Goal: Entertainment & Leisure: Consume media (video, audio)

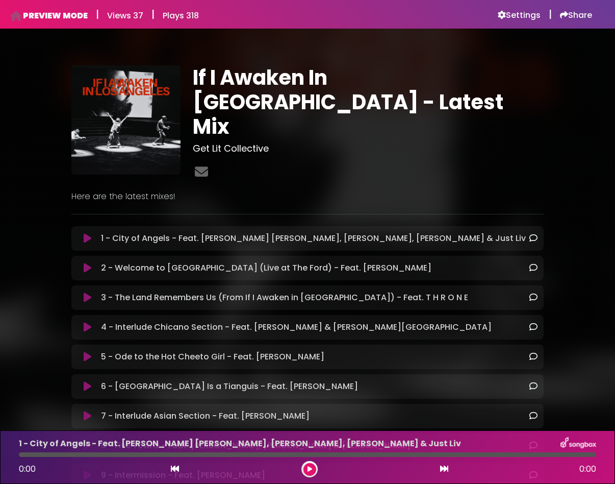
click at [87, 233] on icon at bounding box center [88, 238] width 8 height 10
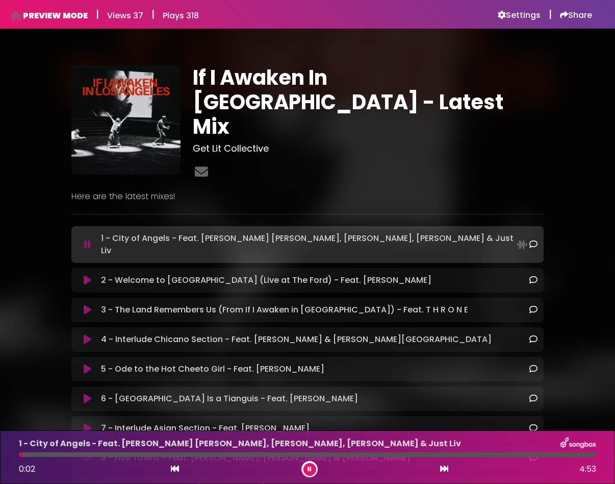
click at [87, 239] on icon at bounding box center [87, 244] width 7 height 10
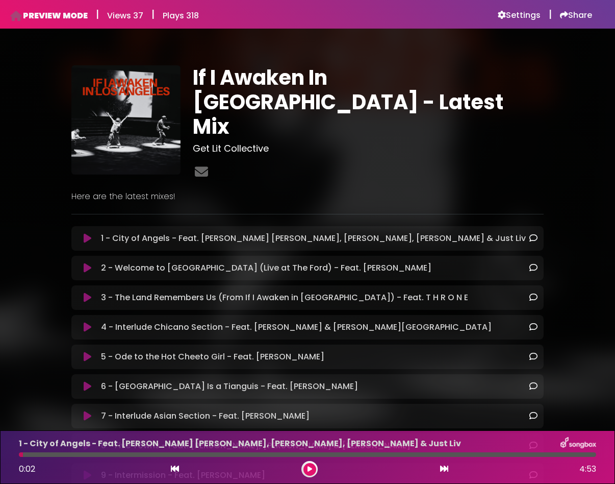
click at [84, 263] on icon at bounding box center [88, 268] width 8 height 10
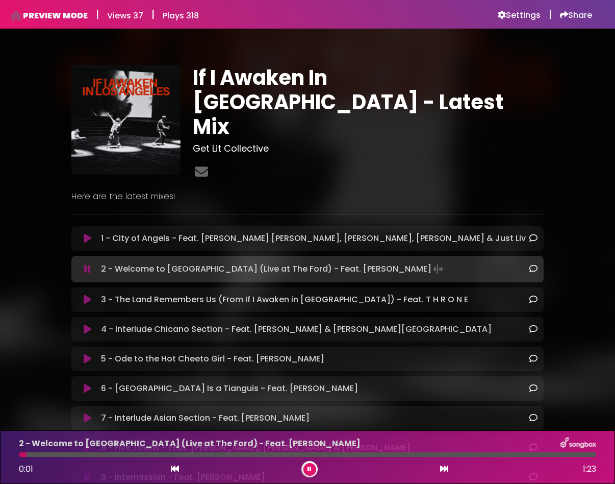
click at [85, 294] on icon at bounding box center [88, 299] width 8 height 10
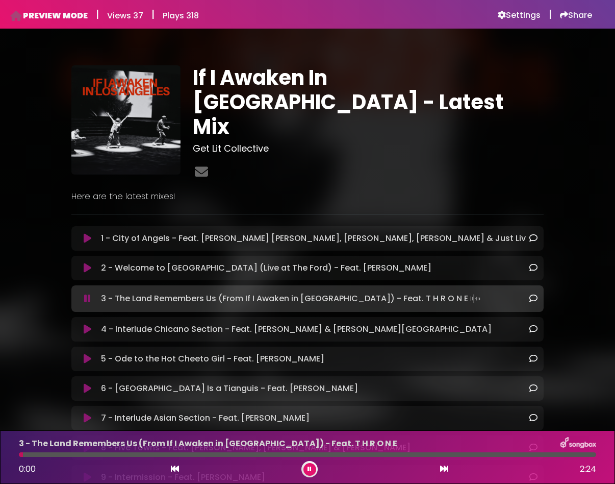
click at [87, 324] on icon at bounding box center [88, 329] width 8 height 10
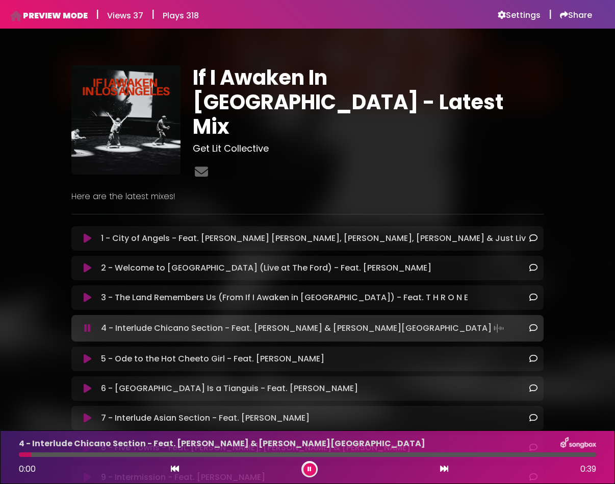
click at [87, 354] on icon at bounding box center [88, 359] width 8 height 10
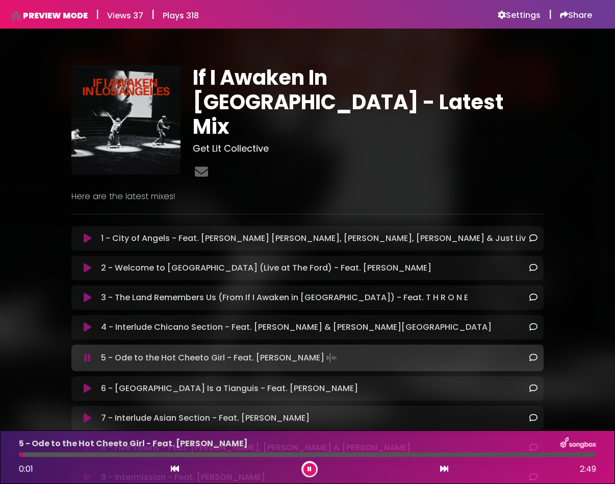
click at [88, 383] on icon at bounding box center [88, 388] width 8 height 10
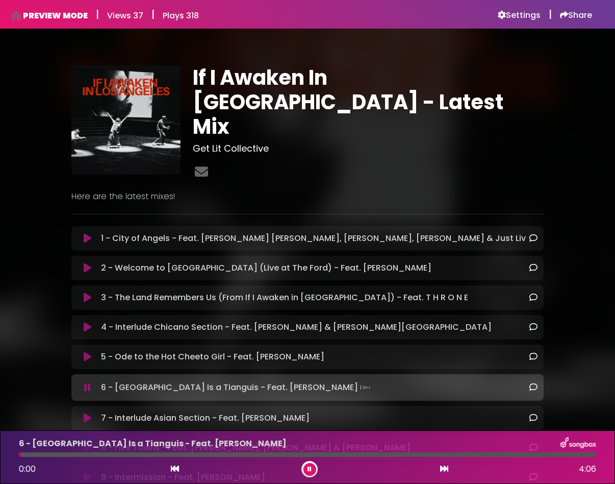
click at [89, 413] on icon at bounding box center [88, 418] width 8 height 10
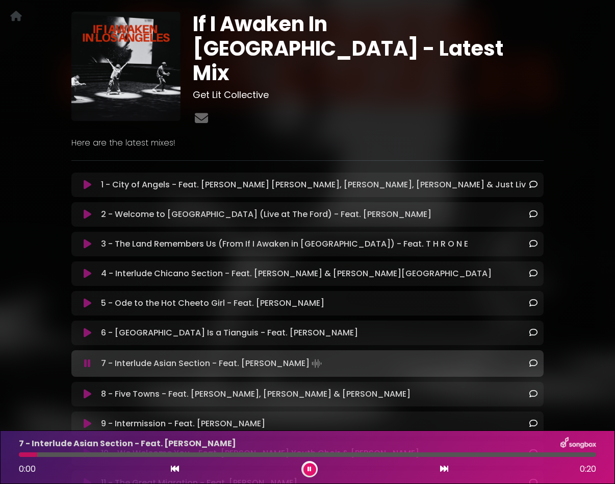
scroll to position [110, 0]
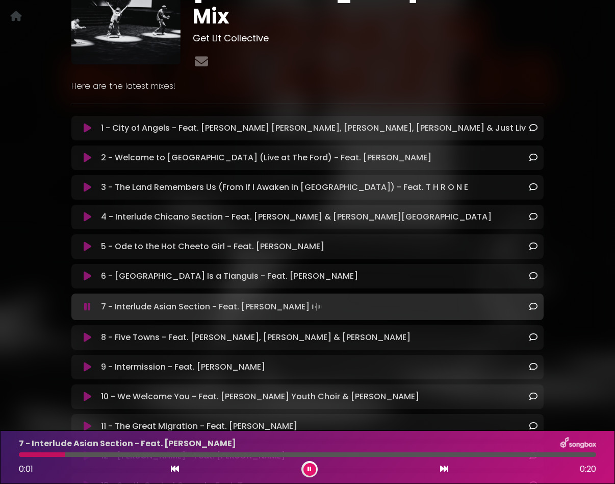
click at [85, 332] on icon at bounding box center [88, 337] width 8 height 10
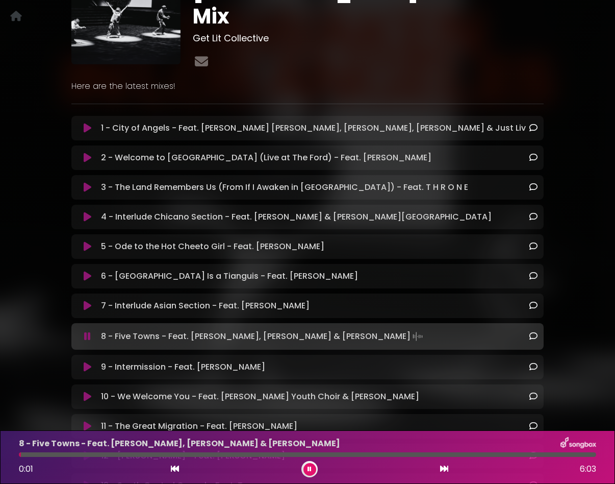
click at [85, 362] on icon at bounding box center [88, 367] width 8 height 10
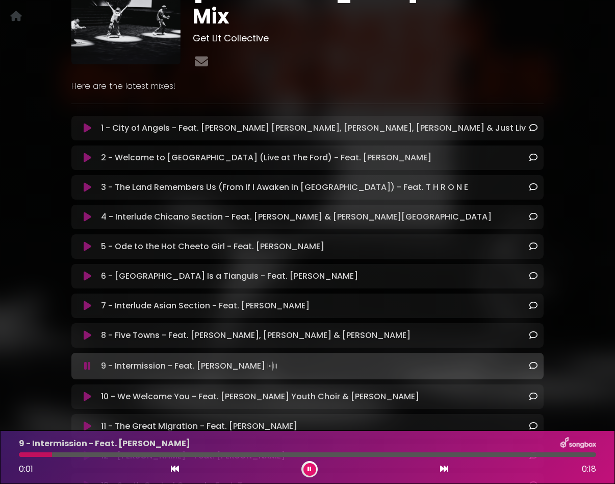
click at [84, 391] on icon at bounding box center [88, 396] width 8 height 10
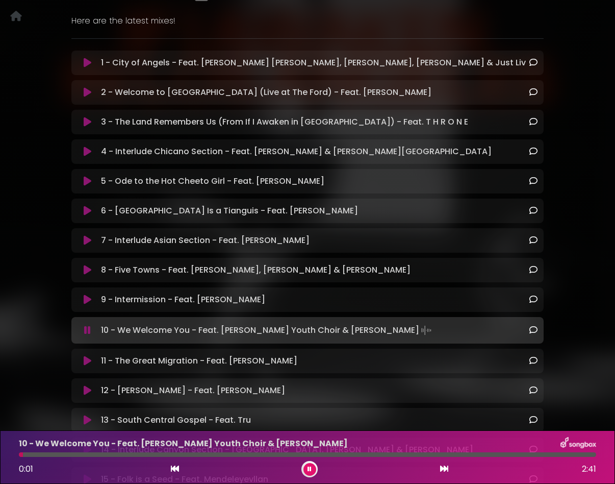
scroll to position [211, 0]
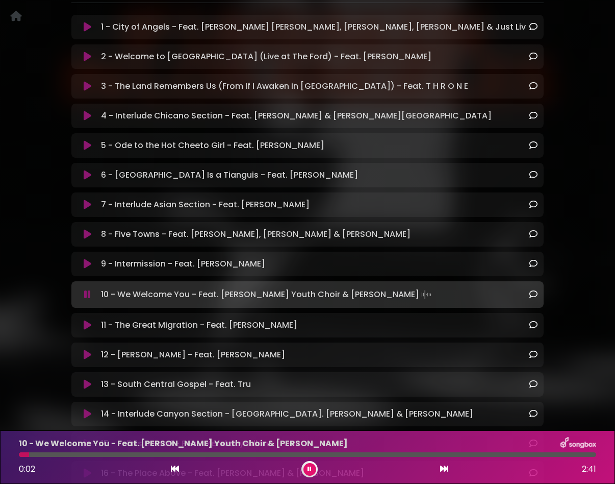
click at [84, 320] on icon at bounding box center [88, 325] width 8 height 10
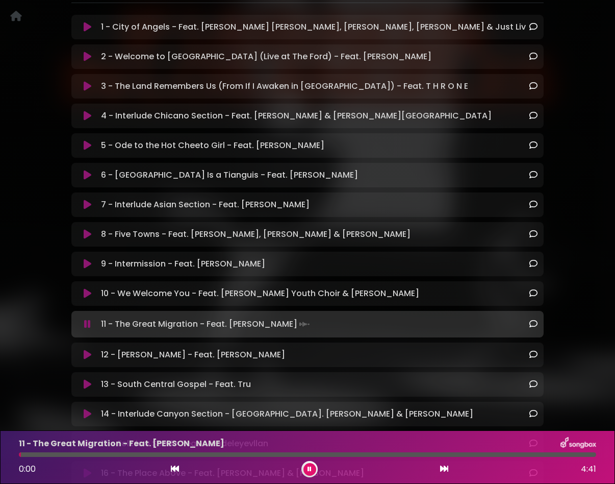
click at [86, 350] on icon at bounding box center [88, 355] width 8 height 10
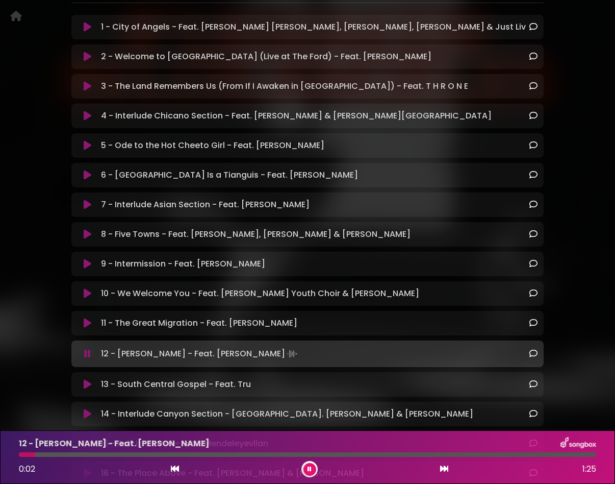
click at [86, 379] on icon at bounding box center [88, 384] width 8 height 10
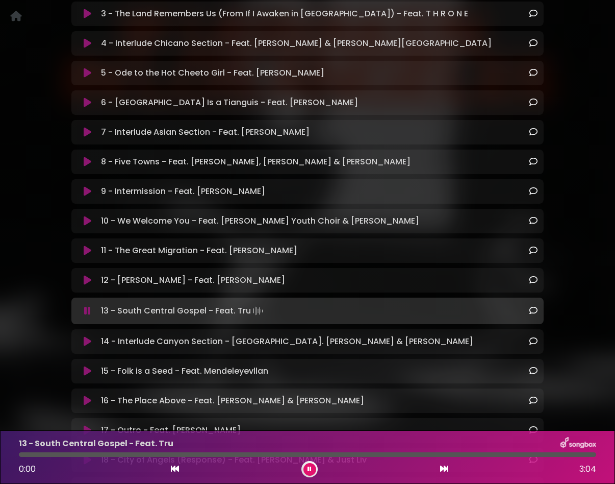
scroll to position [326, 0]
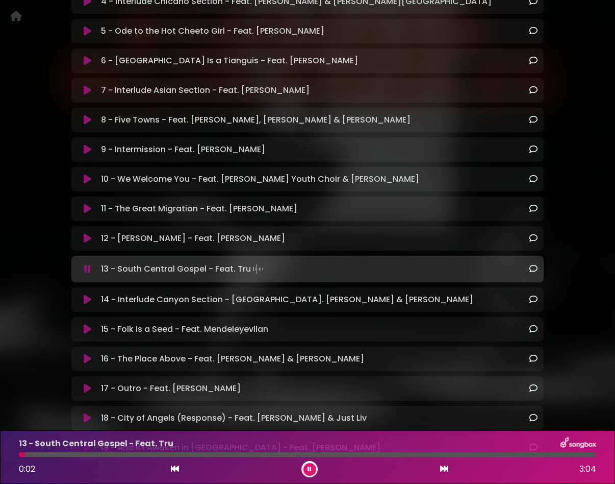
click at [87, 294] on icon at bounding box center [88, 299] width 8 height 10
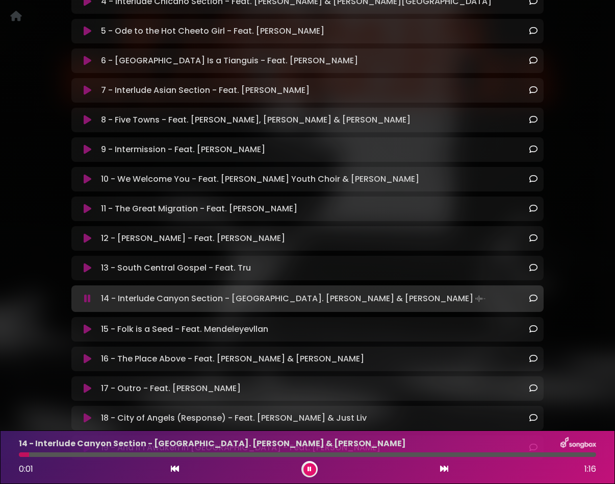
click at [87, 324] on icon at bounding box center [88, 329] width 8 height 10
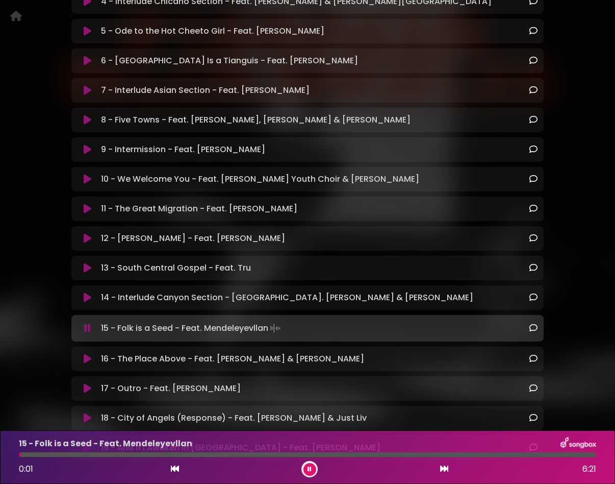
click at [85, 354] on icon at bounding box center [88, 359] width 8 height 10
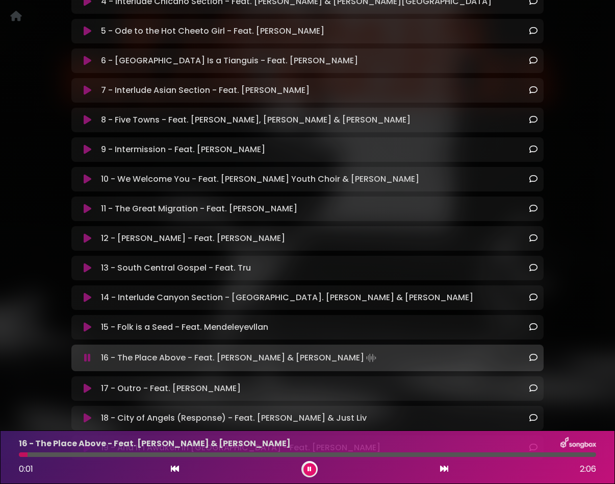
click at [86, 383] on icon at bounding box center [88, 388] width 8 height 10
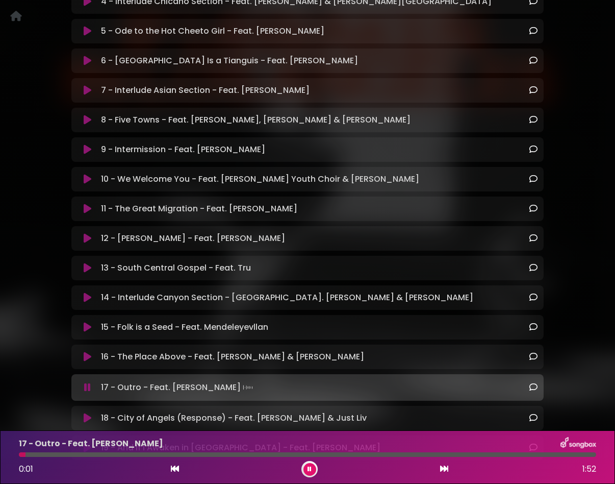
click at [86, 413] on icon at bounding box center [88, 418] width 8 height 10
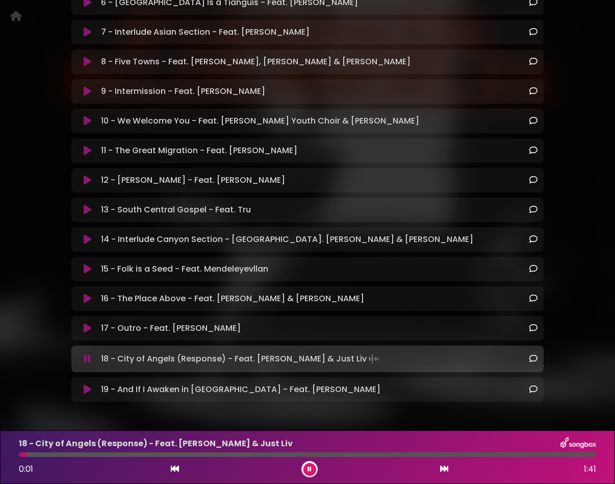
scroll to position [412, 0]
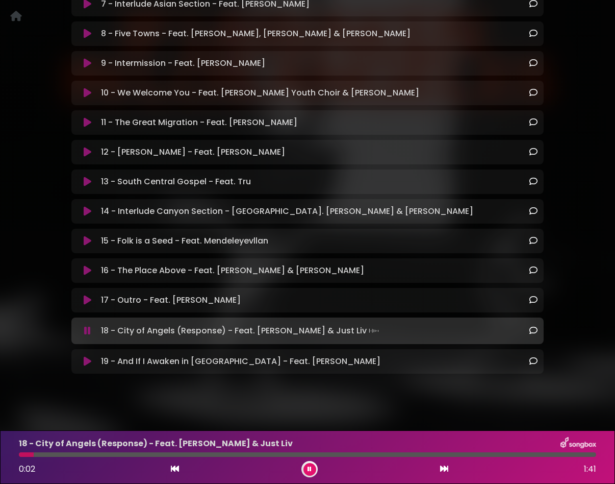
click at [88, 356] on icon at bounding box center [88, 361] width 8 height 10
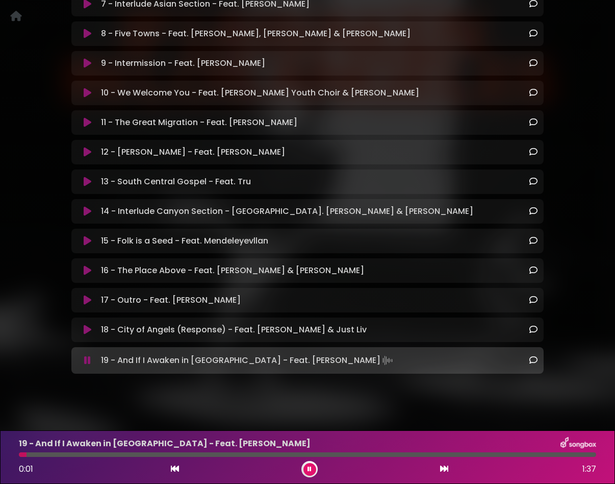
click at [312, 469] on button at bounding box center [310, 469] width 13 height 13
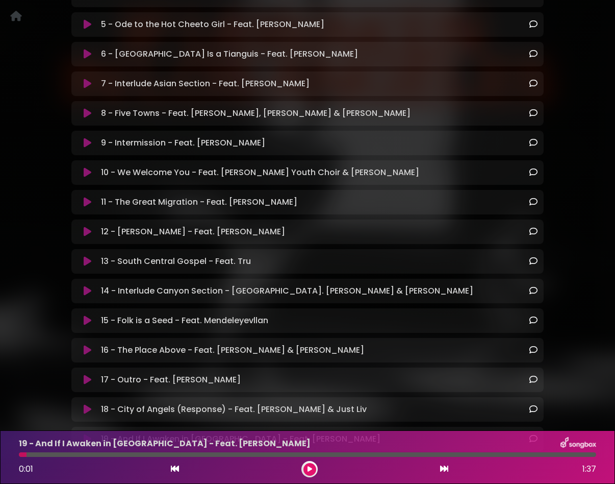
scroll to position [301, 0]
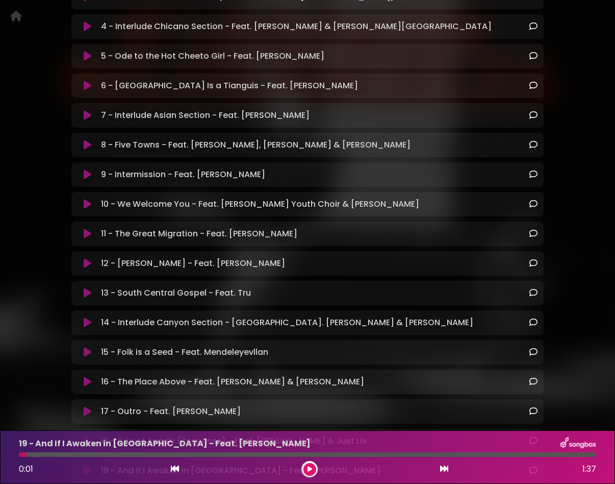
click at [84, 140] on icon at bounding box center [88, 145] width 8 height 10
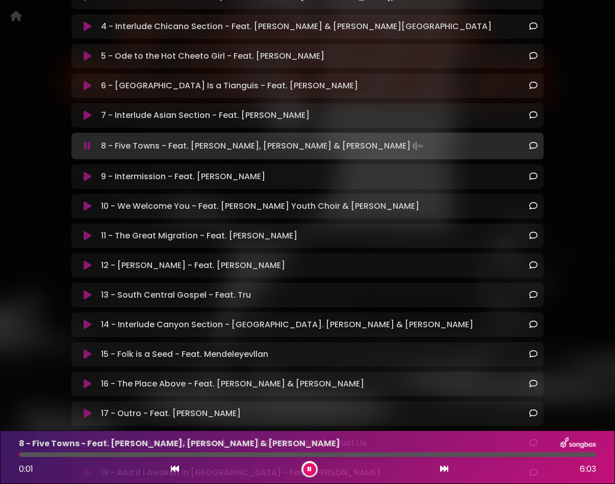
click at [310, 468] on icon at bounding box center [310, 469] width 4 height 6
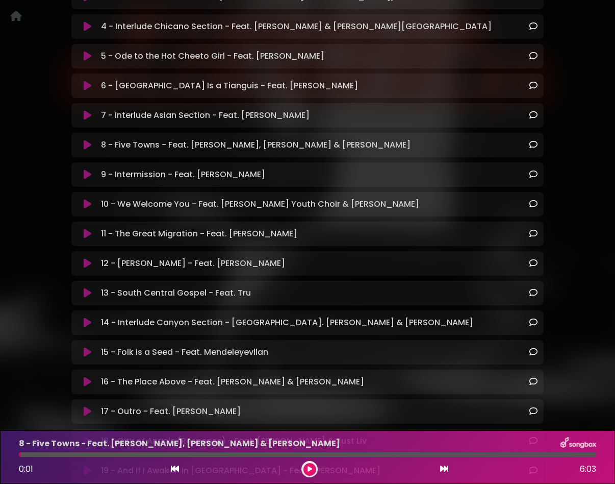
click at [91, 347] on button at bounding box center [87, 352] width 19 height 10
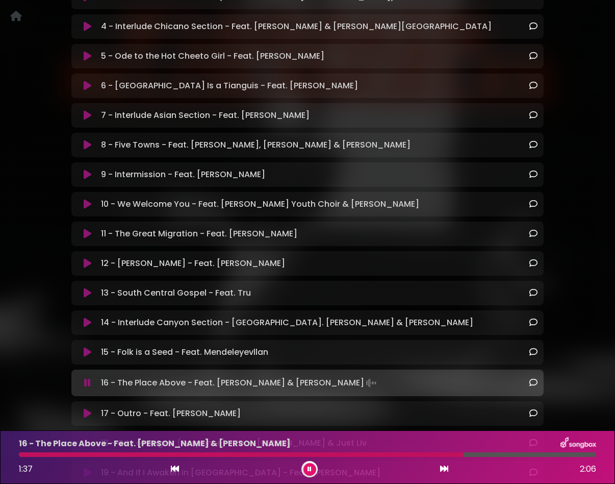
click at [313, 469] on button at bounding box center [310, 469] width 13 height 13
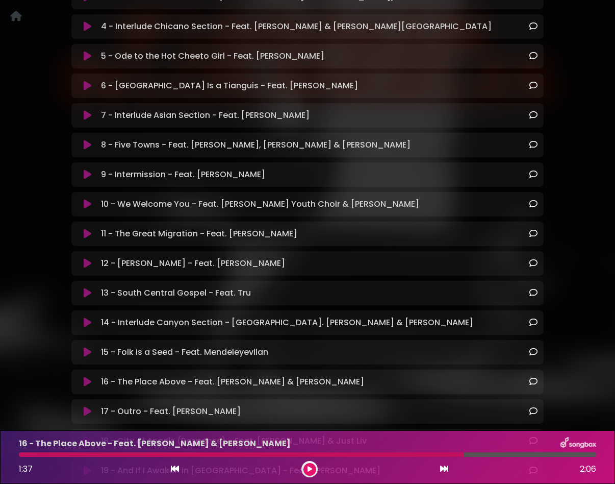
click at [312, 470] on button at bounding box center [310, 469] width 13 height 13
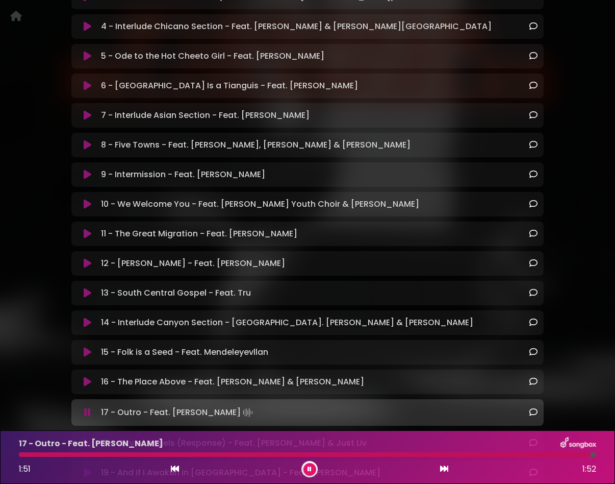
click at [312, 470] on button at bounding box center [310, 469] width 13 height 13
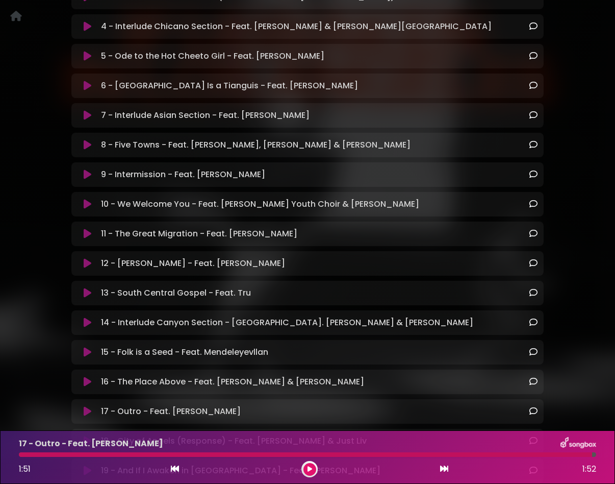
click at [309, 466] on icon at bounding box center [310, 469] width 5 height 6
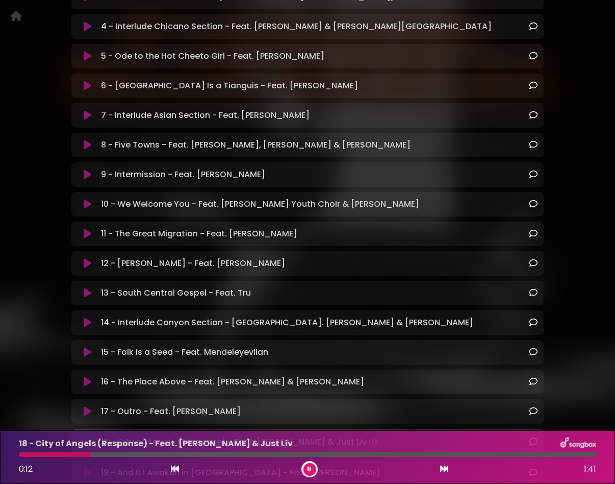
click at [410, 452] on div "18 - City of Angels (Response) - Feat. Brandon XIV & Just Liv 0:12 1:41" at bounding box center [308, 457] width 590 height 40
click at [414, 456] on div at bounding box center [308, 454] width 578 height 5
click at [497, 459] on div "18 - City of Angels (Response) - Feat. Brandon XIV & Just Liv 1:10 1:41" at bounding box center [308, 457] width 590 height 40
click at [512, 457] on div "18 - City of Angels (Response) - Feat. Brandon XIV & Just Liv 1:11 1:41" at bounding box center [308, 457] width 590 height 40
click at [515, 456] on div at bounding box center [308, 454] width 578 height 5
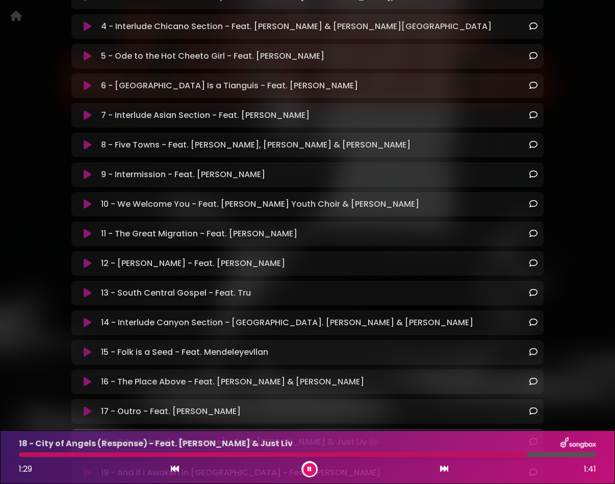
click at [548, 455] on div at bounding box center [308, 454] width 578 height 5
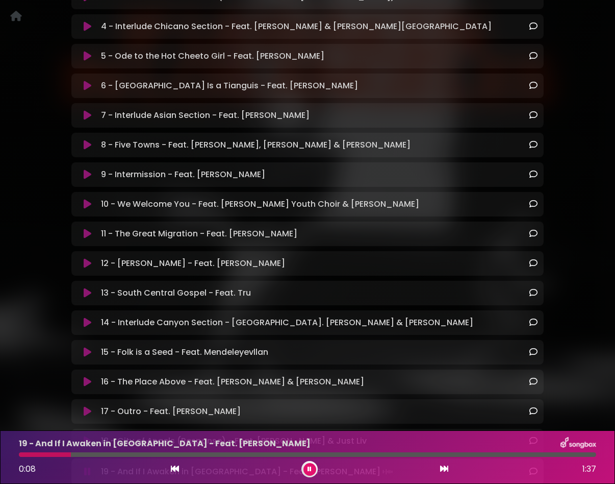
click at [309, 469] on icon at bounding box center [310, 469] width 4 height 6
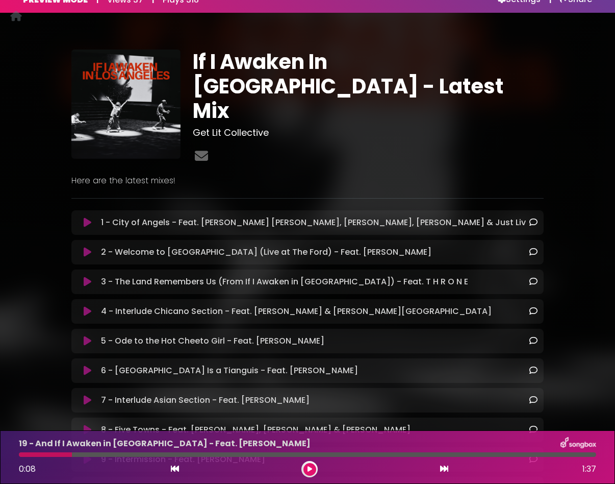
scroll to position [15, 0]
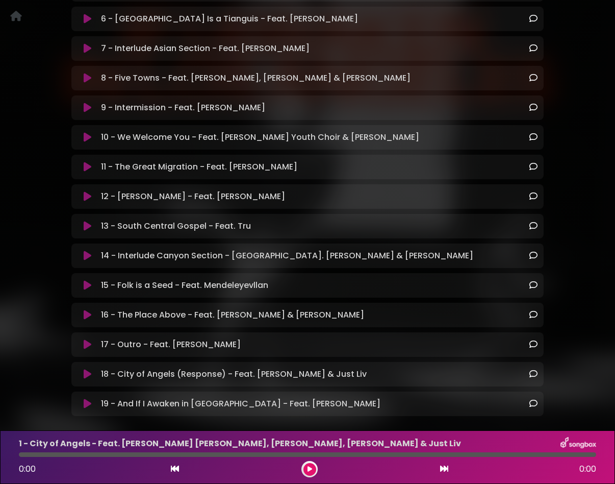
scroll to position [410, 0]
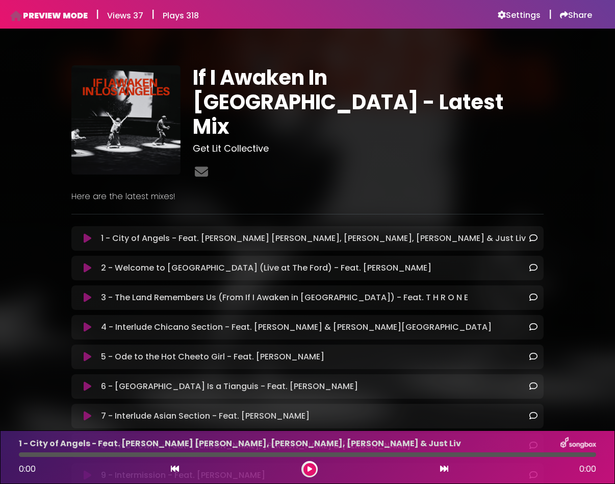
scroll to position [439, 0]
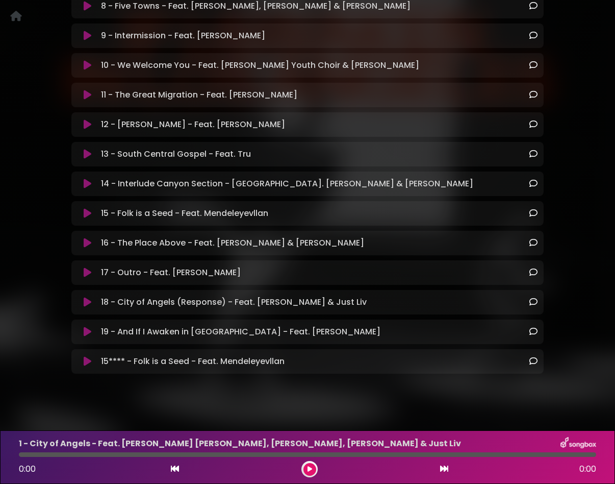
click at [86, 356] on icon at bounding box center [88, 361] width 8 height 10
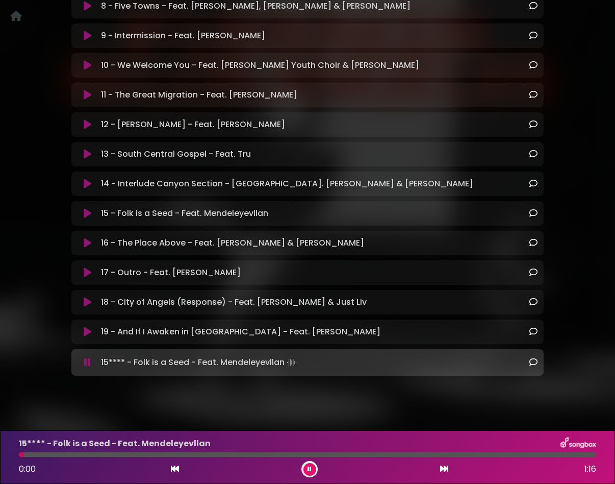
click at [239, 455] on div at bounding box center [308, 454] width 578 height 5
click at [373, 459] on div "15**** - Folk is a Seed - Feat. Mendeleyevllan 0:31 1:16" at bounding box center [308, 457] width 590 height 40
click at [387, 455] on div at bounding box center [308, 454] width 578 height 5
click at [424, 455] on div at bounding box center [308, 454] width 578 height 5
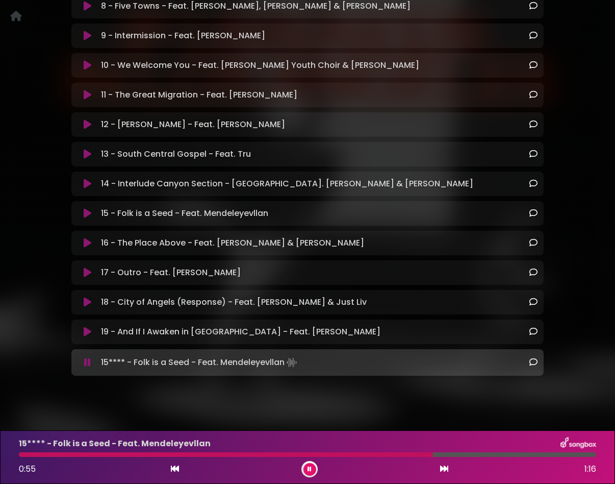
click at [511, 458] on div "15**** - Folk is a Seed - Feat. Mendeleyevllan 0:55 1:16" at bounding box center [308, 457] width 590 height 40
click at [513, 454] on div at bounding box center [308, 454] width 578 height 5
click at [541, 457] on div "15**** - Folk is a Seed - Feat. Mendeleyevllan 1:07 1:16" at bounding box center [308, 457] width 590 height 40
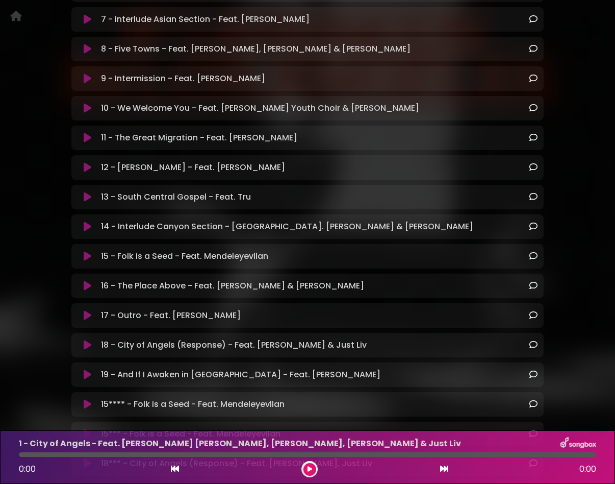
scroll to position [499, 0]
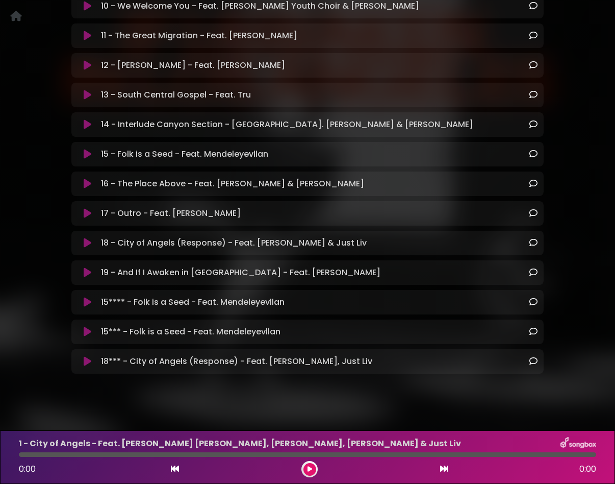
click at [85, 327] on icon at bounding box center [88, 332] width 8 height 10
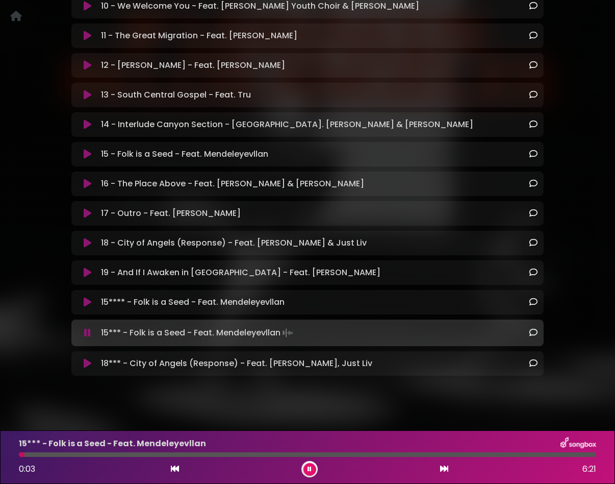
click at [110, 455] on div at bounding box center [308, 454] width 578 height 5
click at [256, 454] on div at bounding box center [308, 454] width 578 height 5
click at [369, 454] on div at bounding box center [308, 454] width 578 height 5
click at [88, 149] on icon at bounding box center [88, 154] width 8 height 10
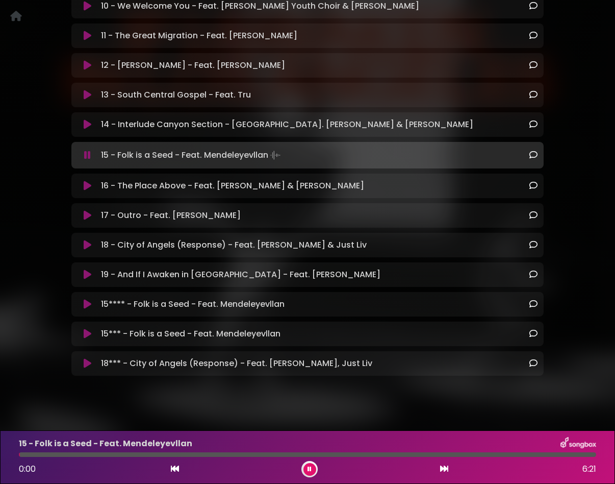
click at [356, 456] on div at bounding box center [308, 454] width 578 height 5
click at [441, 455] on div at bounding box center [308, 454] width 578 height 5
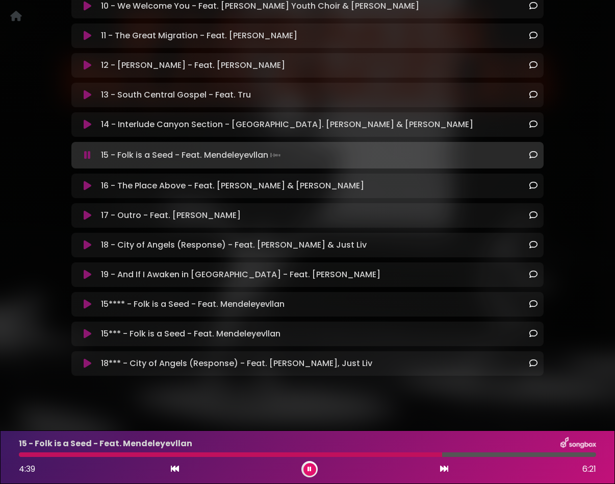
click at [471, 459] on div "15 - Folk is a Seed - Feat. Mendeleyevllan 4:39 6:21" at bounding box center [308, 457] width 590 height 40
click at [487, 456] on div at bounding box center [308, 454] width 578 height 5
click at [509, 457] on div "15 - Folk is a Seed - Feat. Mendeleyevllan 5:10 6:21" at bounding box center [308, 457] width 590 height 40
click at [523, 456] on div at bounding box center [308, 454] width 578 height 5
click at [545, 454] on div at bounding box center [308, 454] width 578 height 5
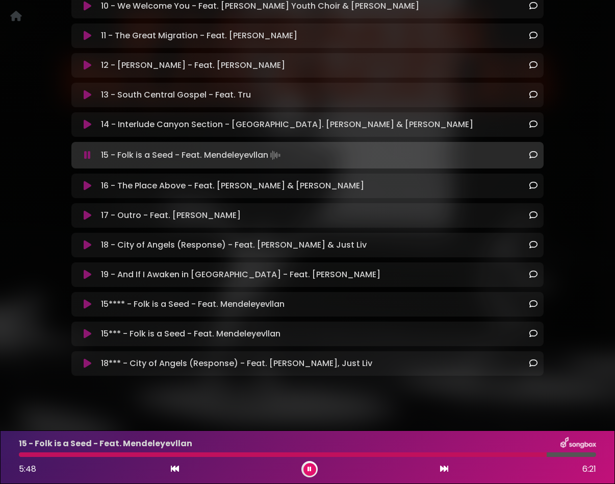
click at [564, 454] on div at bounding box center [308, 454] width 578 height 5
click at [573, 454] on div at bounding box center [308, 454] width 578 height 5
